Goal: Obtain resource: Download file/media

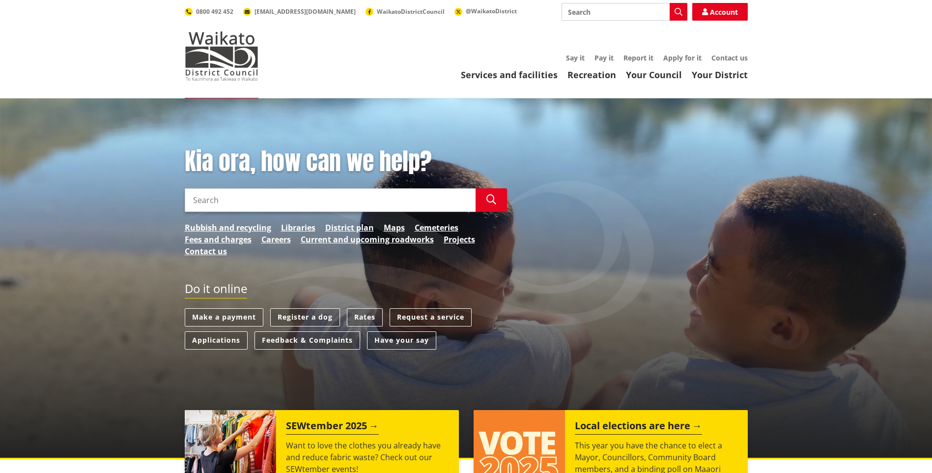
click at [291, 202] on input "Search" at bounding box center [330, 200] width 291 height 24
type input "licensing"
click at [492, 206] on button "Search" at bounding box center [491, 200] width 31 height 24
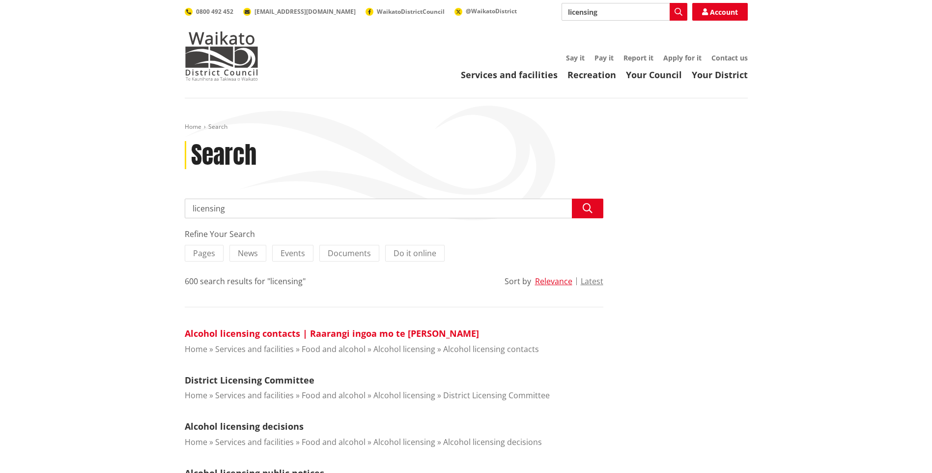
click at [302, 332] on link "Alcohol licensing contacts | Raarangi ingoa mo te [PERSON_NAME]" at bounding box center [332, 333] width 294 height 12
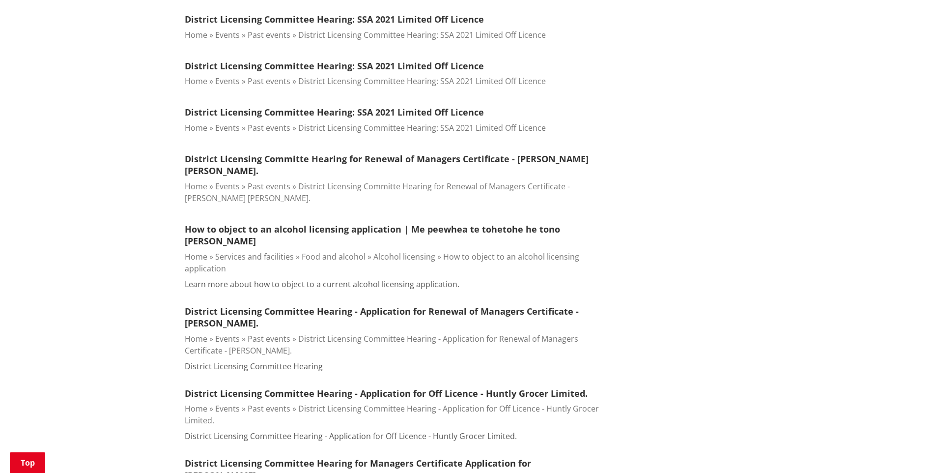
scroll to position [901, 0]
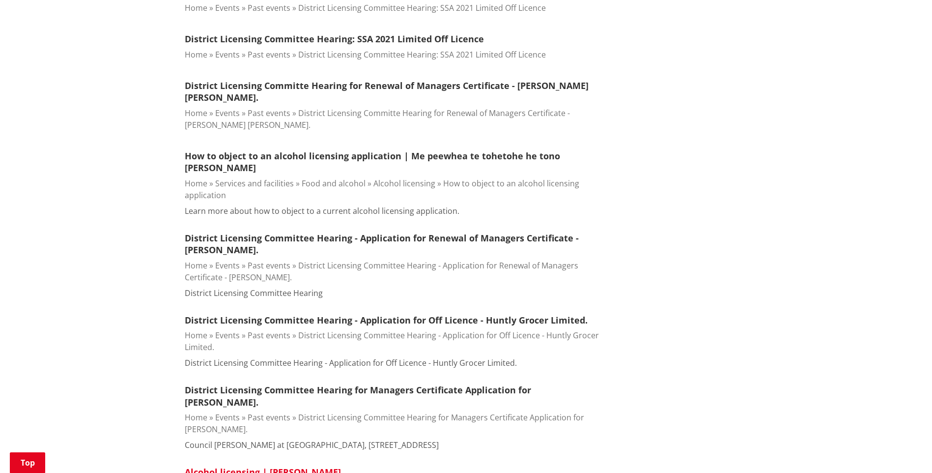
click at [232, 466] on link "Alcohol licensing | [PERSON_NAME]" at bounding box center [263, 472] width 156 height 12
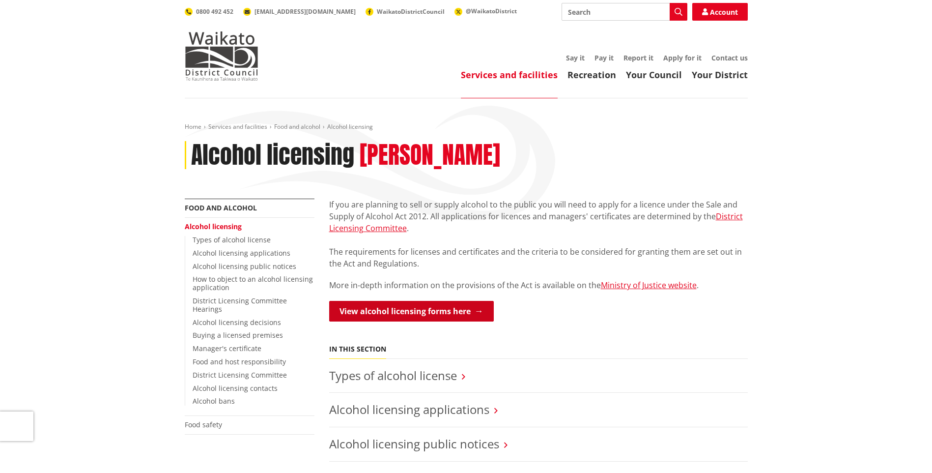
click at [462, 309] on link "View alcohol licensing forms here" at bounding box center [411, 311] width 165 height 21
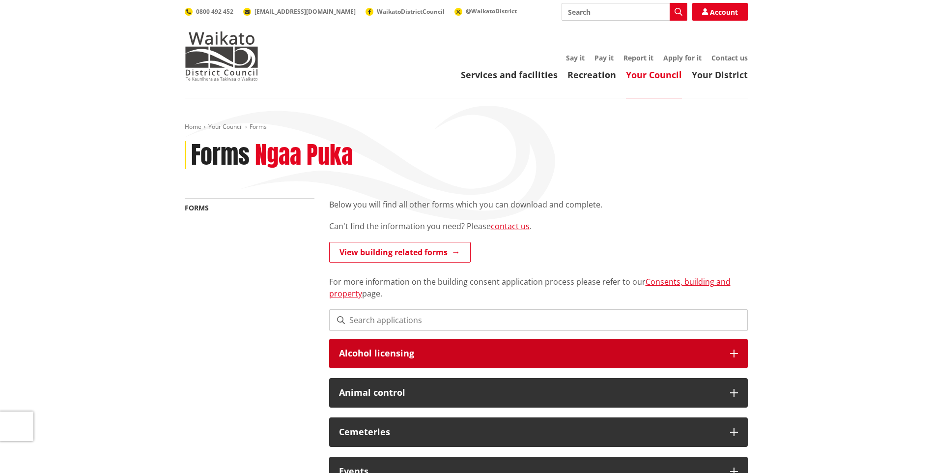
click at [734, 351] on icon at bounding box center [734, 353] width 8 height 8
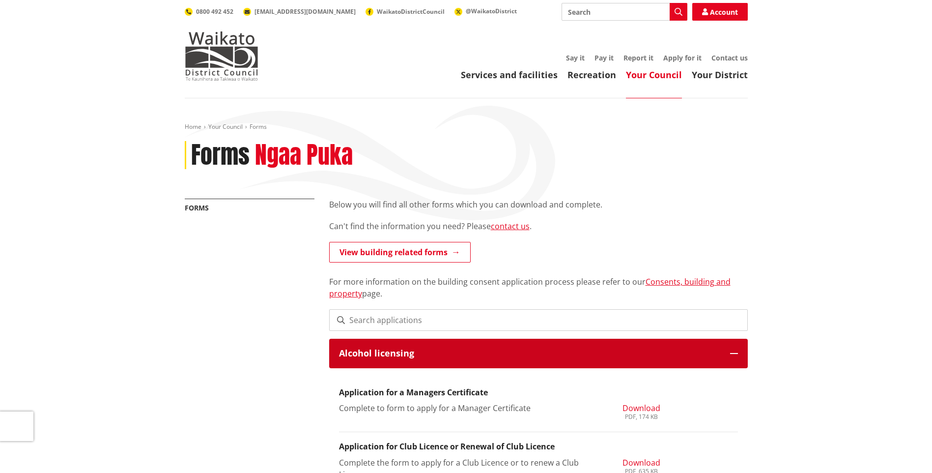
scroll to position [180, 0]
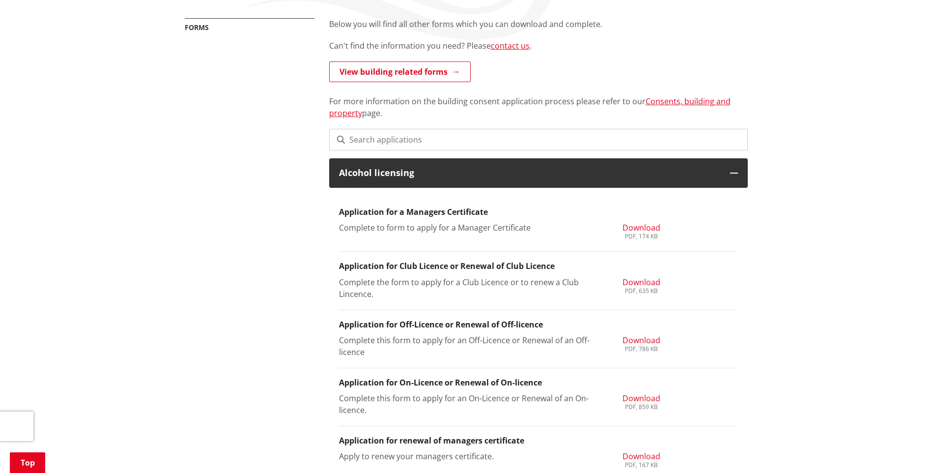
click at [642, 396] on span "Download" at bounding box center [642, 398] width 38 height 11
